Goal: Task Accomplishment & Management: Complete application form

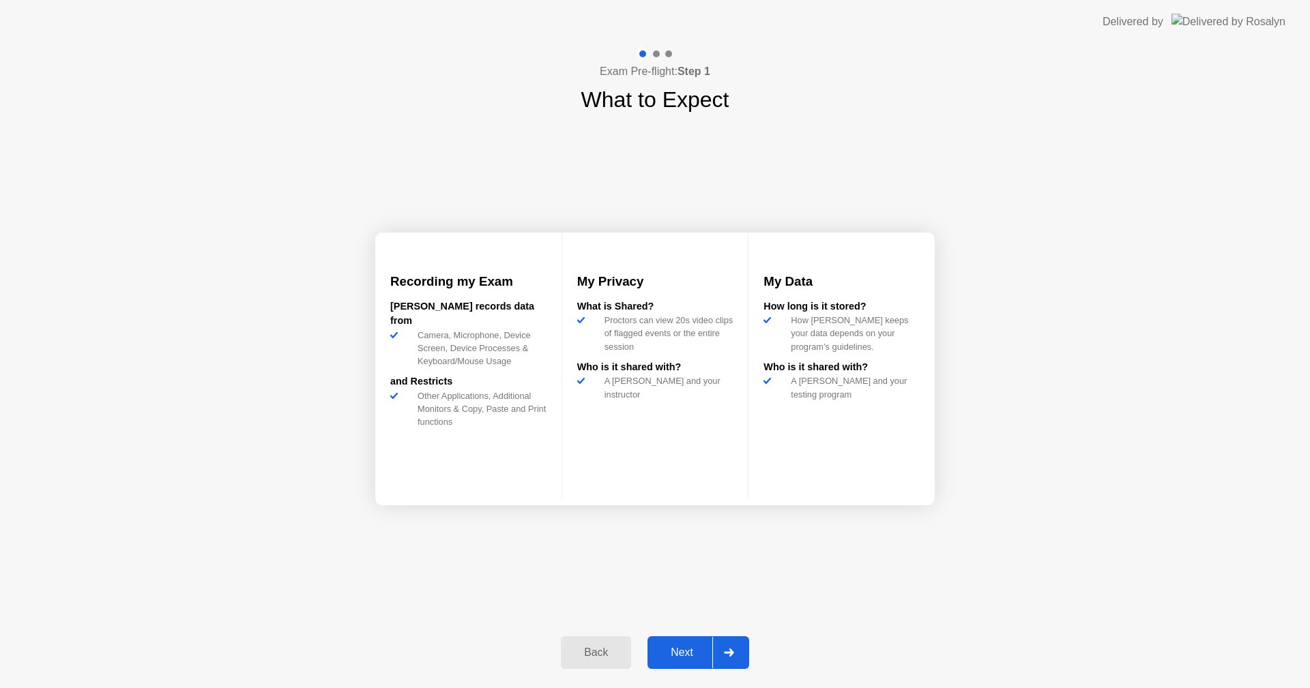
click at [685, 649] on div "Next" at bounding box center [682, 653] width 61 height 12
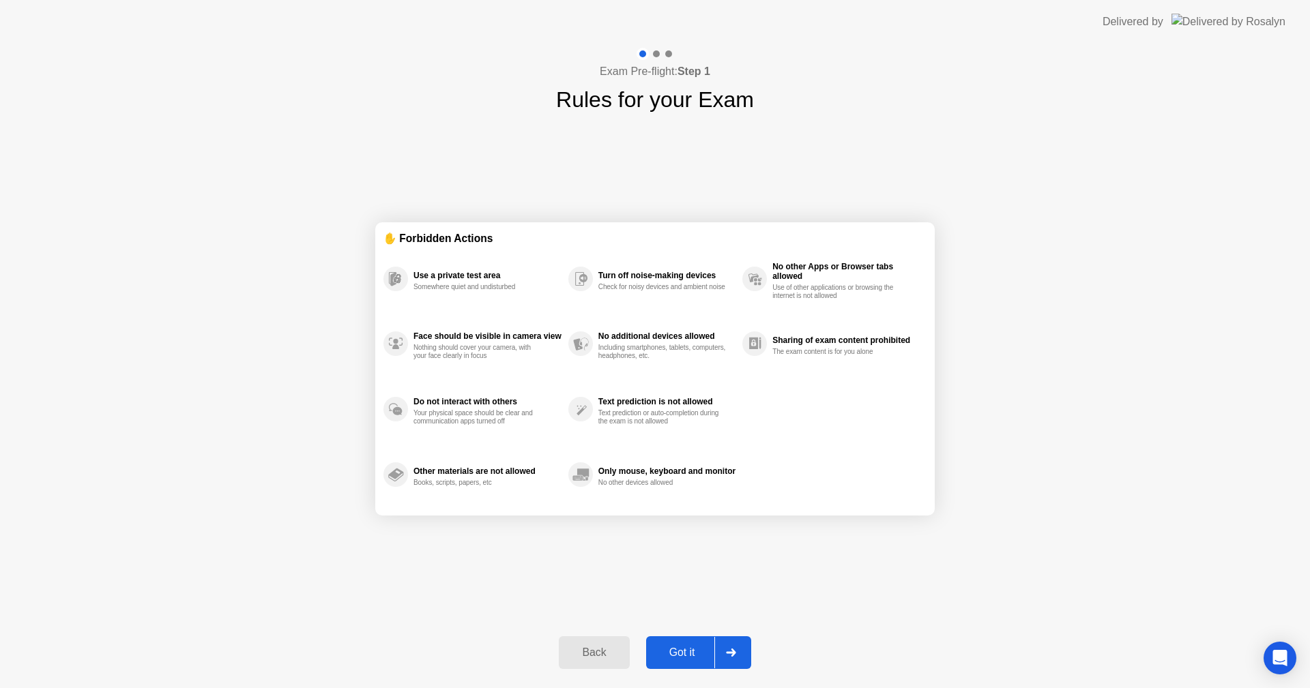
click at [690, 651] on div "Got it" at bounding box center [682, 653] width 64 height 12
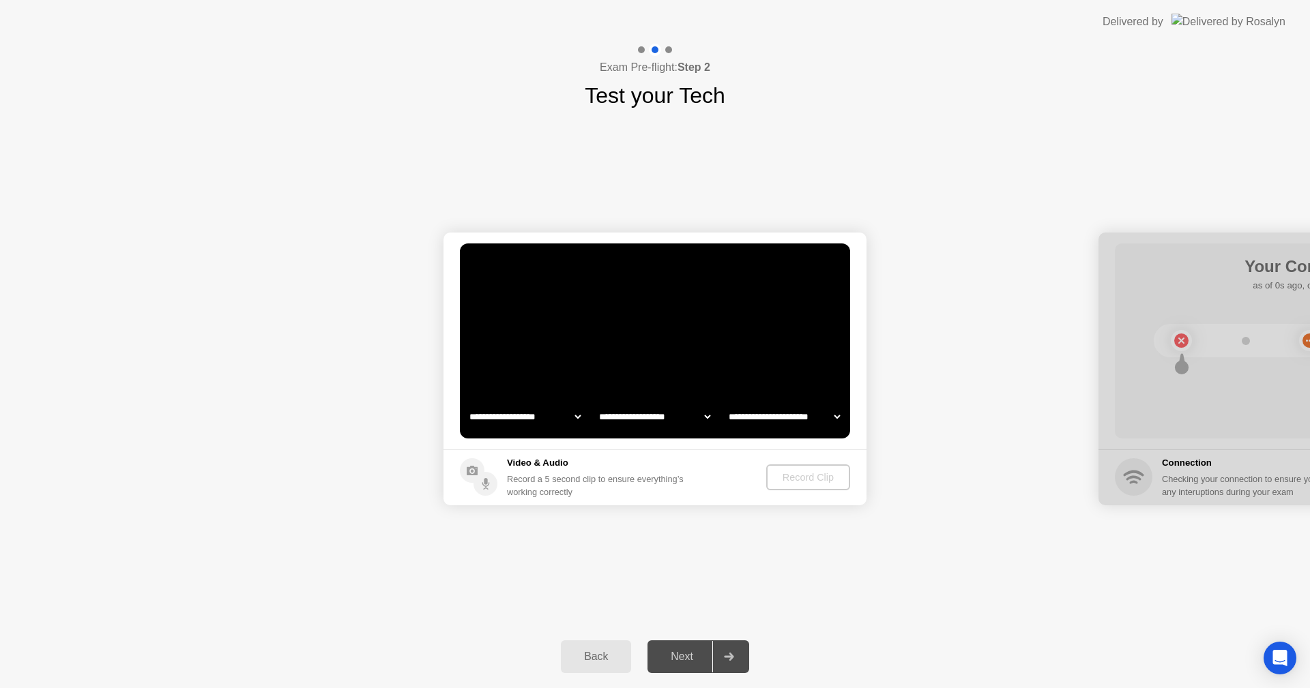
select select "**********"
select select "*******"
click at [559, 480] on div "Record a 5 second clip to ensure everything’s working correctly" at bounding box center [598, 486] width 182 height 26
click at [800, 481] on div "Record Clip" at bounding box center [808, 477] width 73 height 11
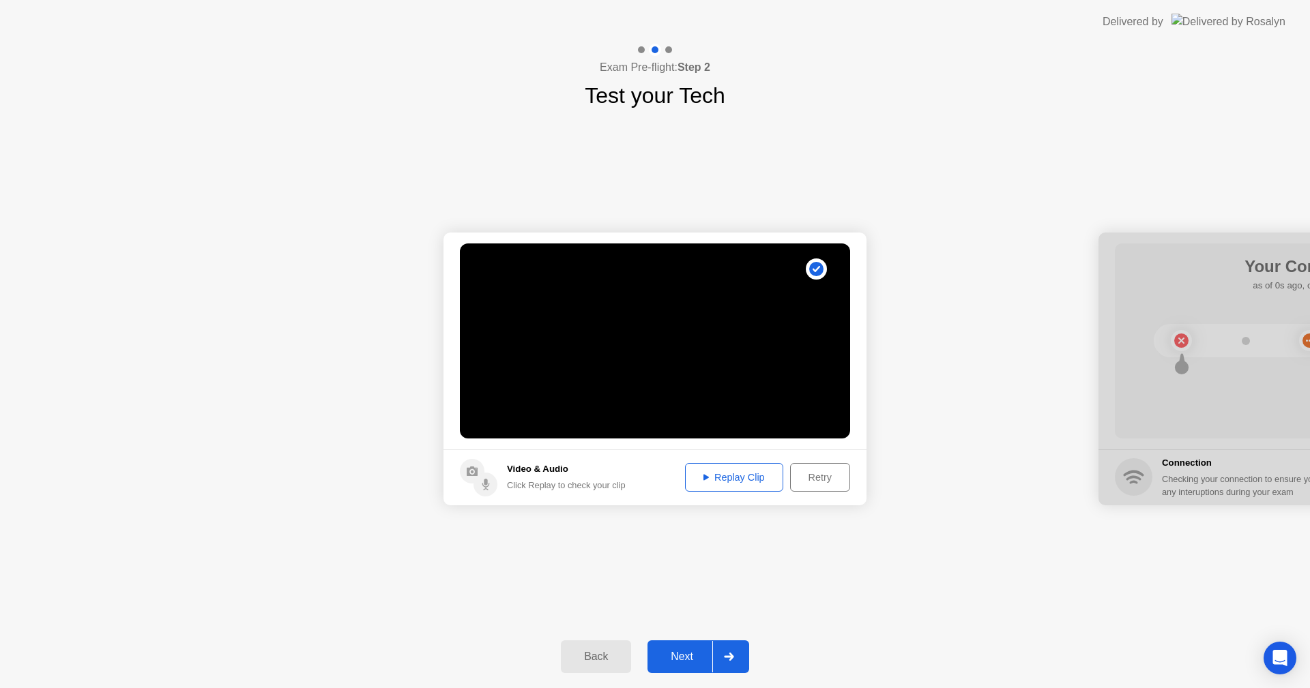
click at [714, 478] on div "Replay Clip" at bounding box center [734, 477] width 89 height 11
click at [686, 660] on div "Next" at bounding box center [682, 657] width 61 height 12
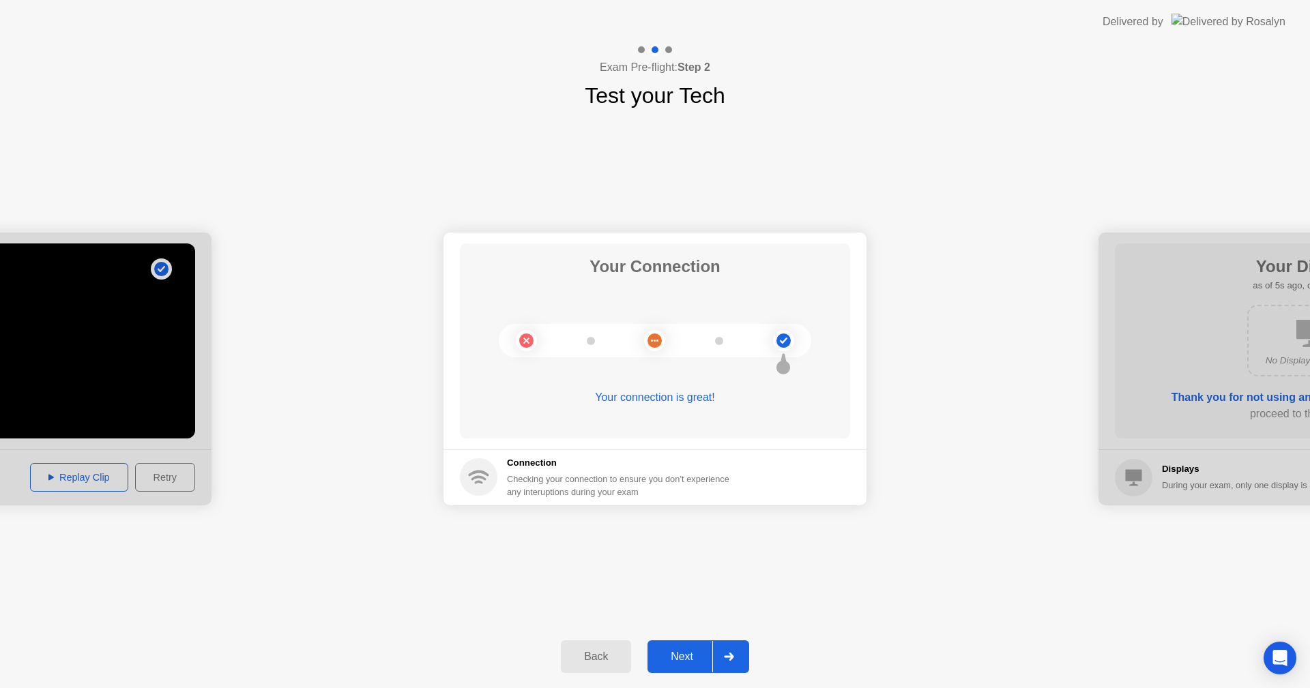
click at [687, 656] on div "Next" at bounding box center [682, 657] width 61 height 12
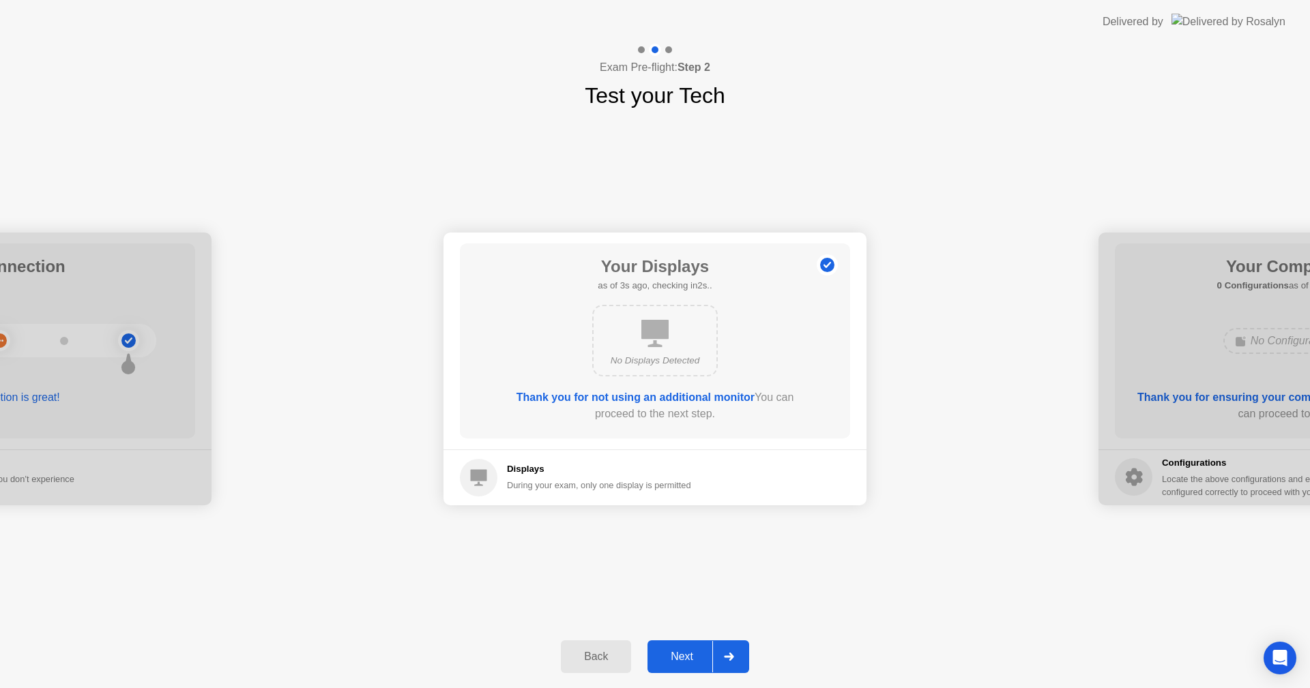
click at [681, 656] on div "Next" at bounding box center [682, 657] width 61 height 12
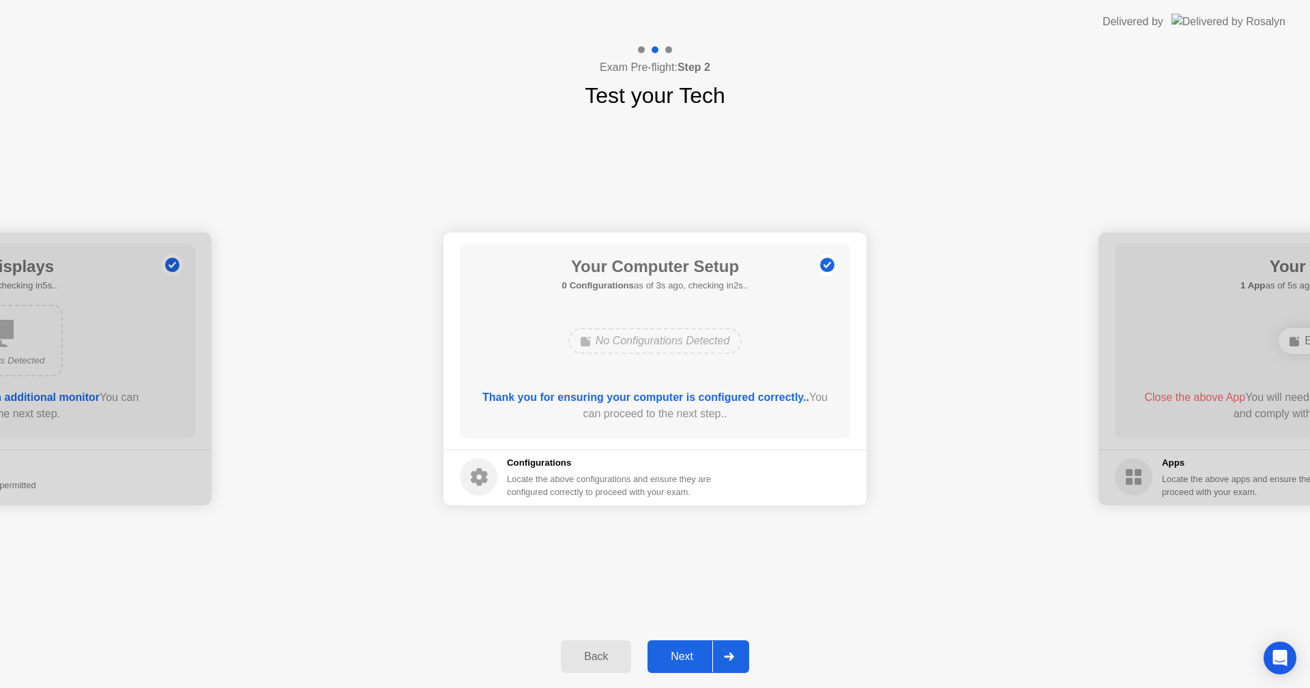
click at [678, 651] on div "Next" at bounding box center [682, 657] width 61 height 12
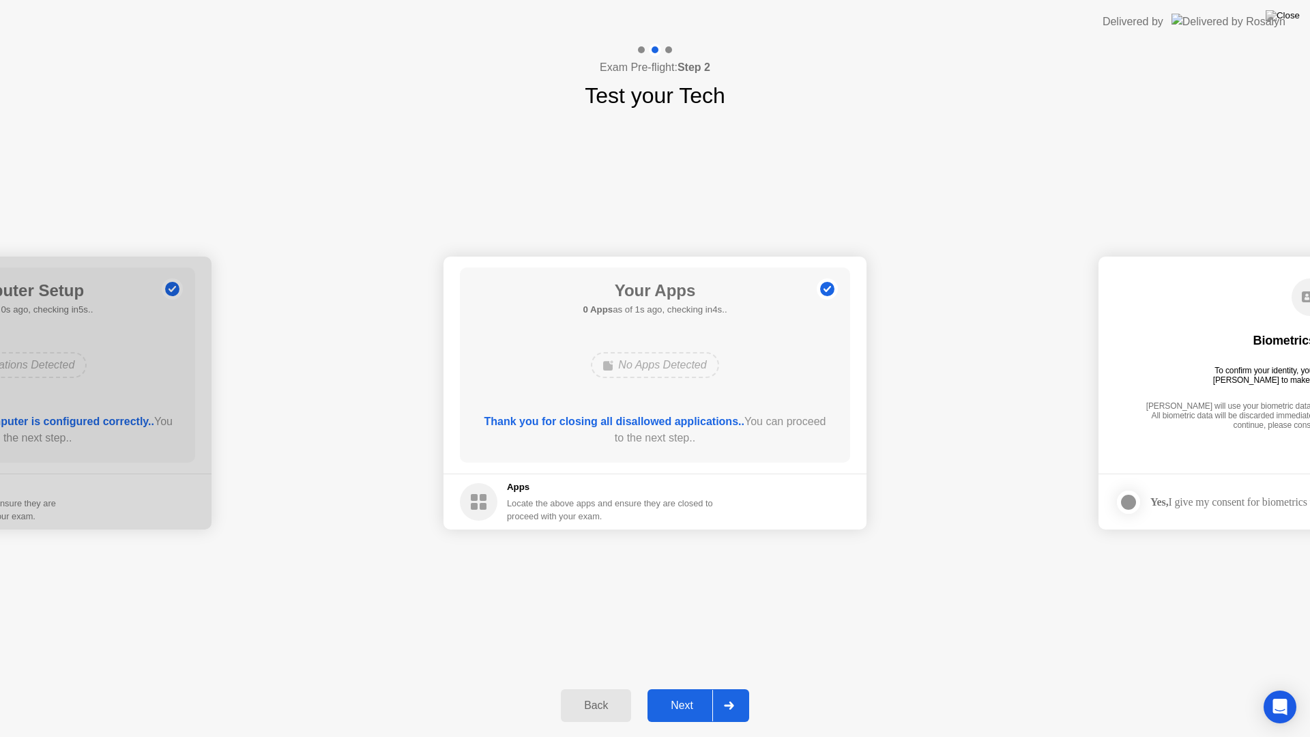
click at [690, 688] on div "Next" at bounding box center [682, 705] width 61 height 12
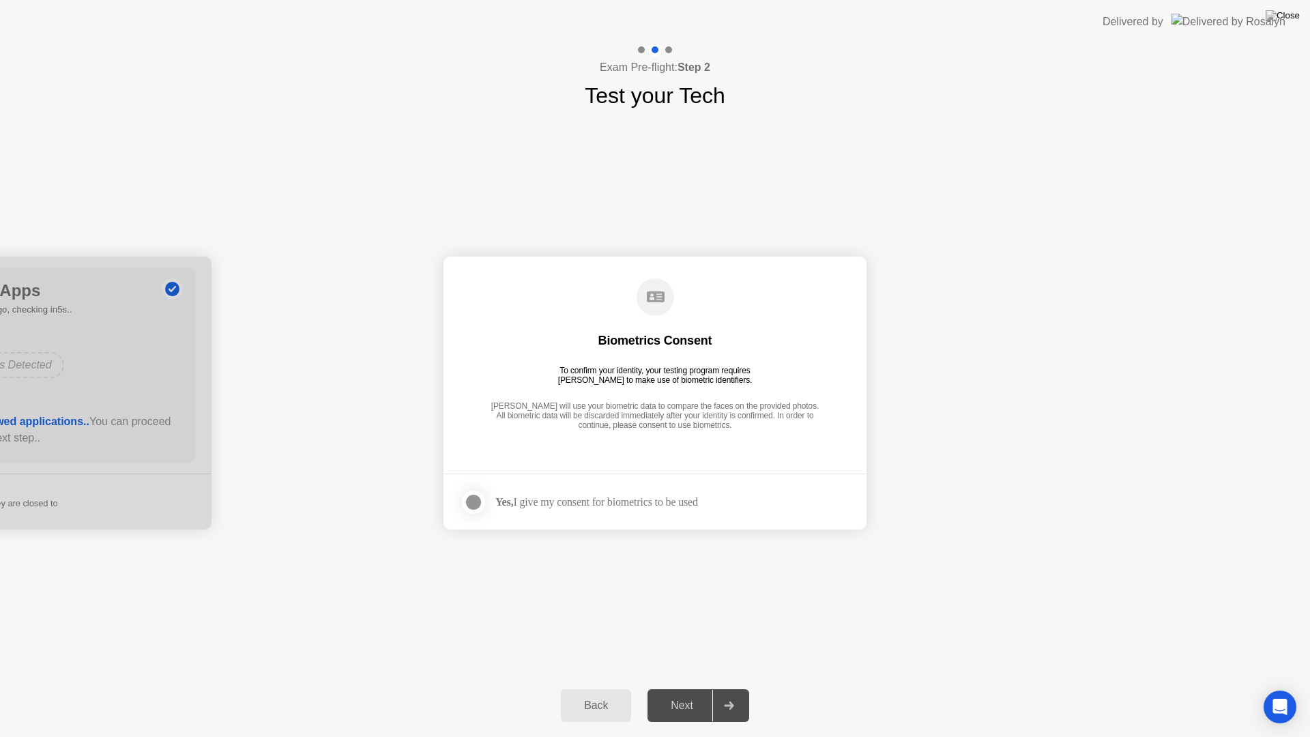
click at [469, 504] on div at bounding box center [473, 502] width 16 height 16
click at [694, 688] on div "Next" at bounding box center [682, 705] width 61 height 12
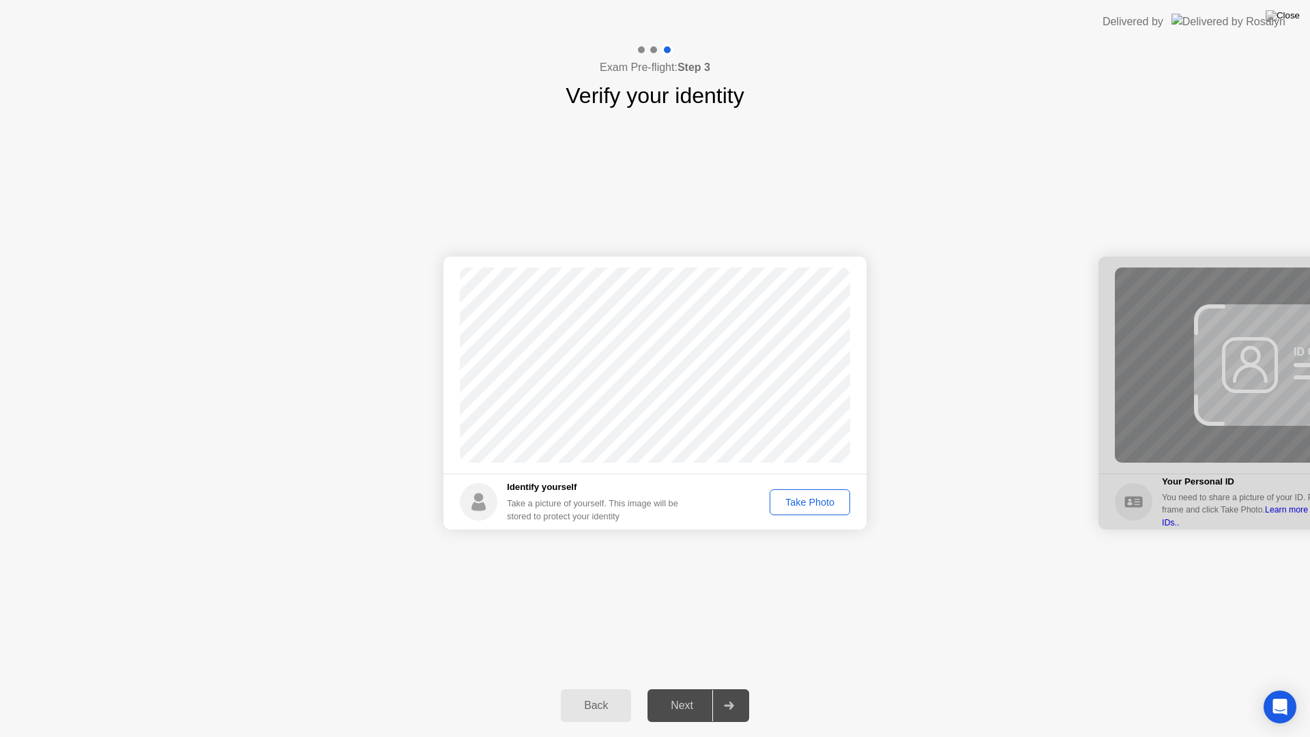
click at [805, 506] on div "Take Photo" at bounding box center [809, 502] width 71 height 11
click at [679, 688] on div "Next" at bounding box center [682, 705] width 61 height 12
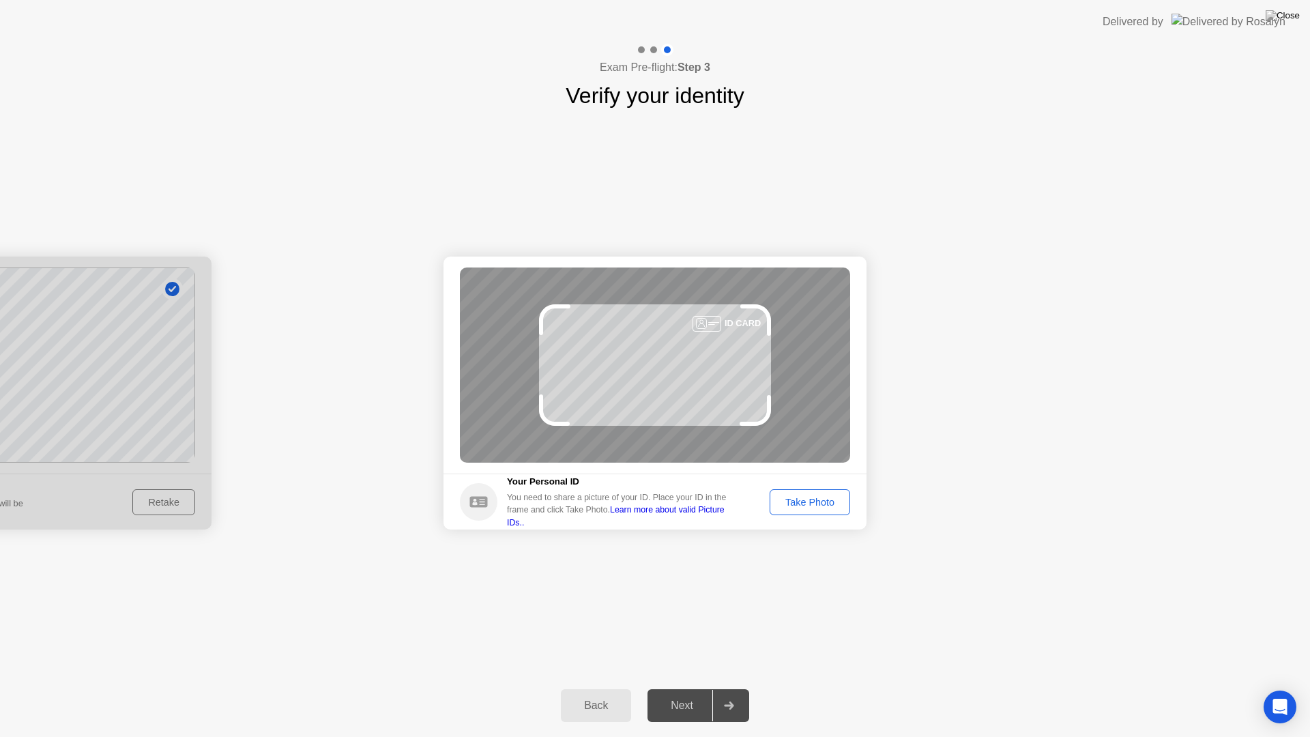
click at [820, 498] on div "Take Photo" at bounding box center [809, 502] width 71 height 11
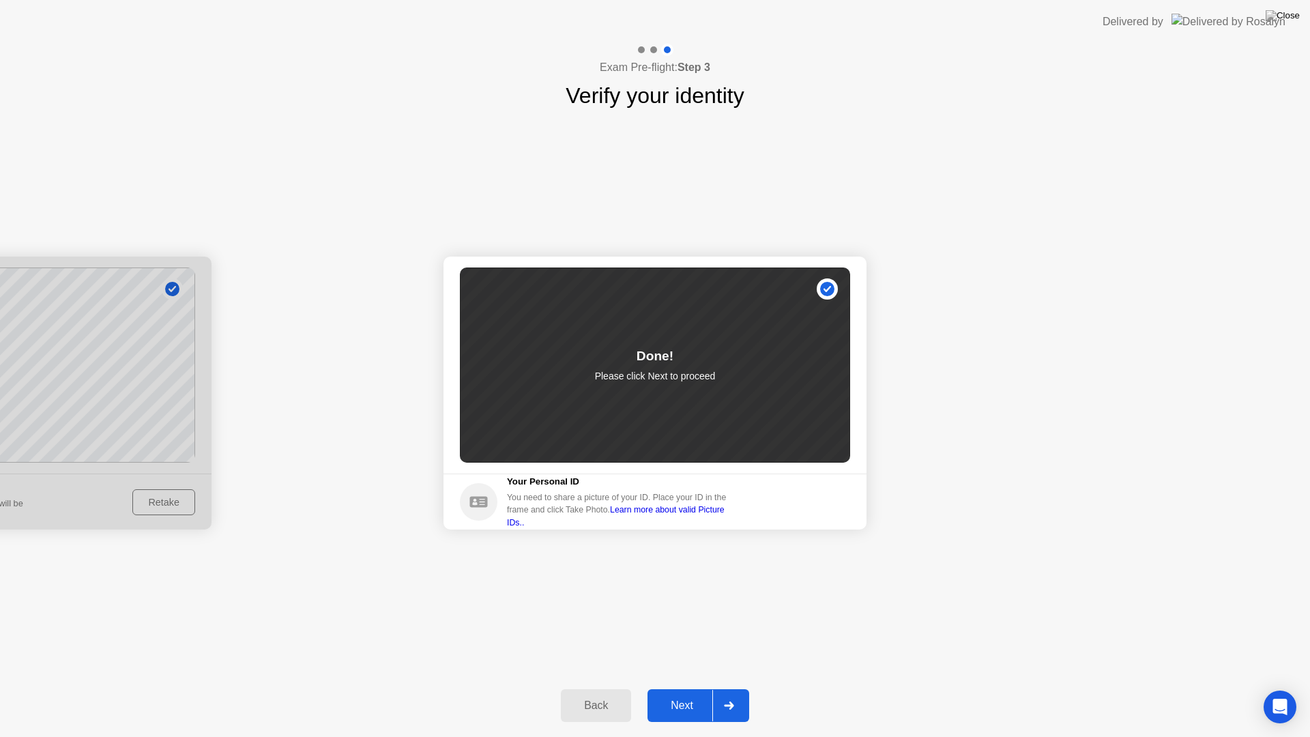
click at [678, 688] on div "Next" at bounding box center [682, 705] width 61 height 12
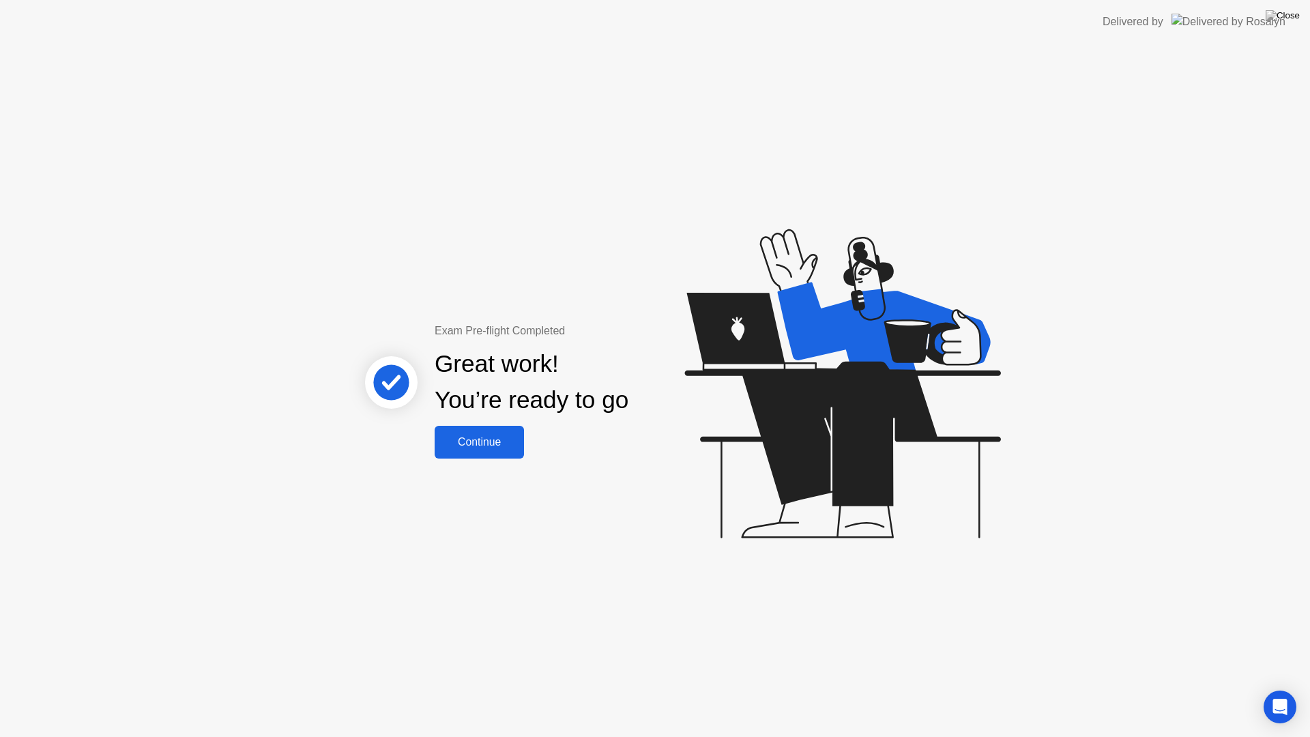
click at [491, 447] on div "Continue" at bounding box center [479, 442] width 81 height 12
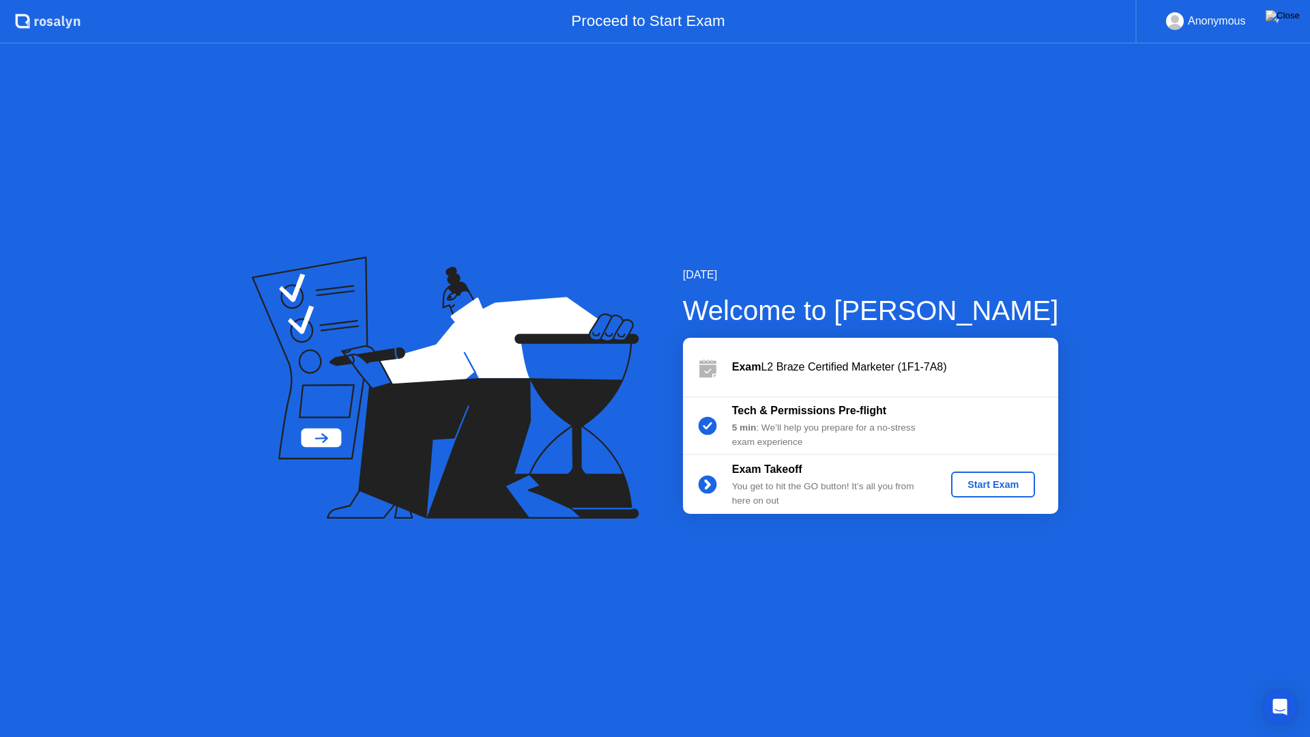
click at [980, 488] on div "Start Exam" at bounding box center [993, 484] width 73 height 11
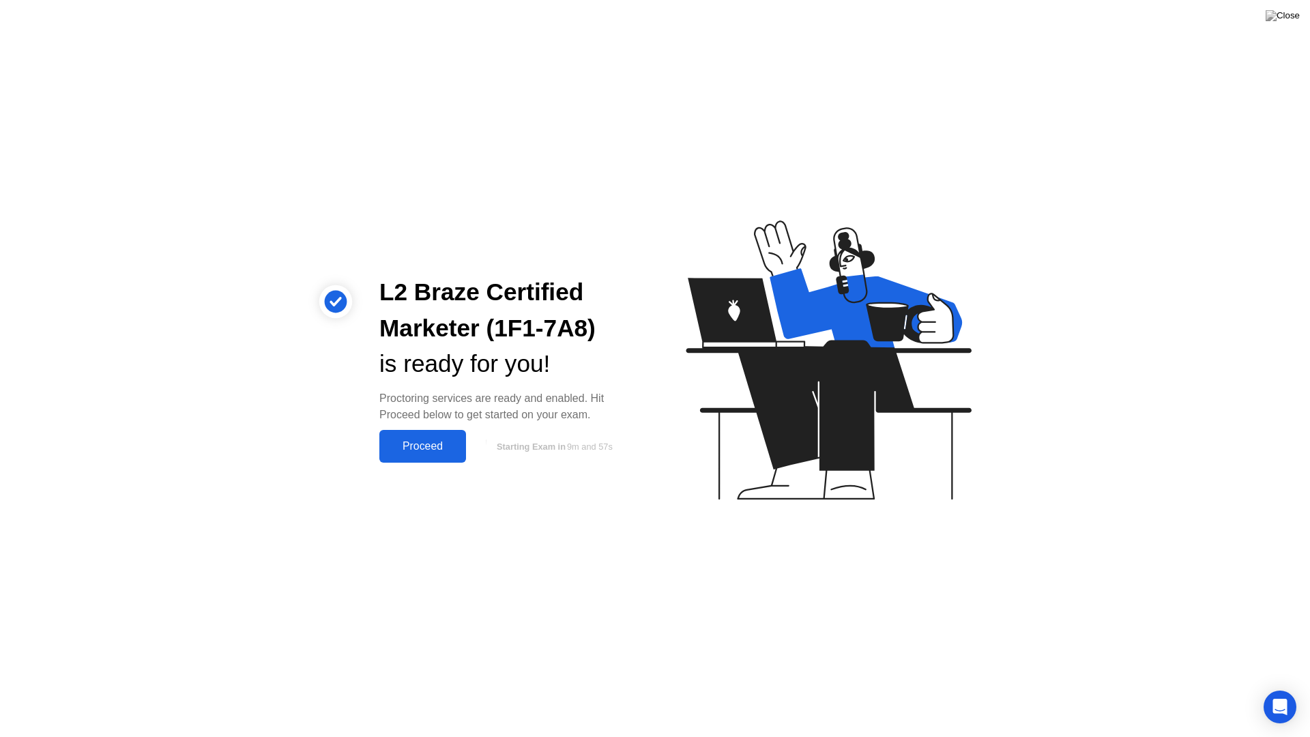
click at [423, 446] on div "Proceed" at bounding box center [422, 446] width 78 height 12
